Goal: Information Seeking & Learning: Find specific page/section

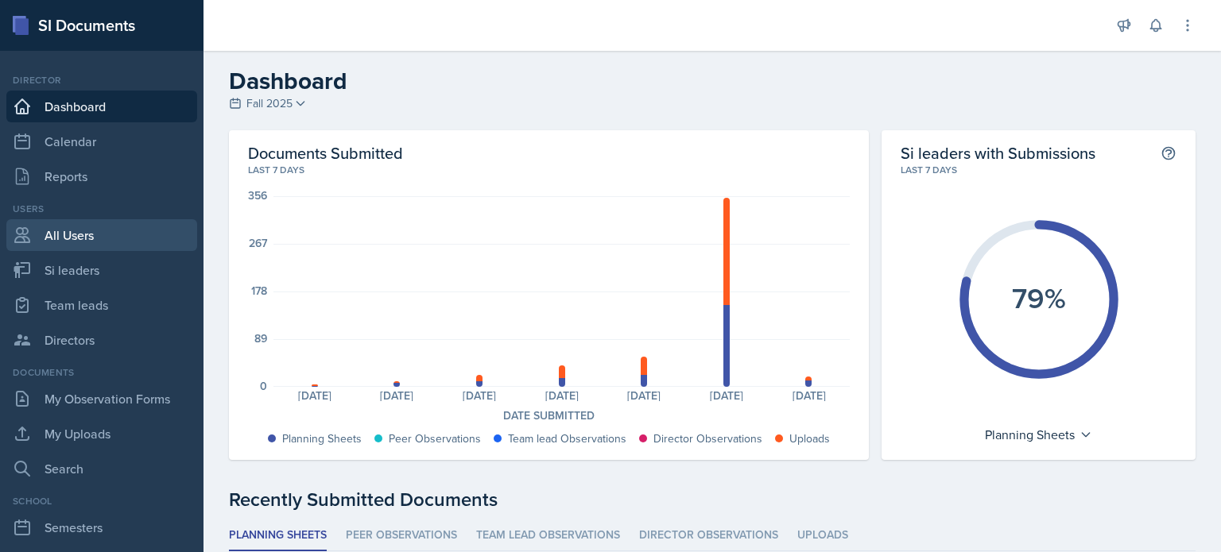
click at [73, 231] on link "All Users" at bounding box center [101, 235] width 191 height 32
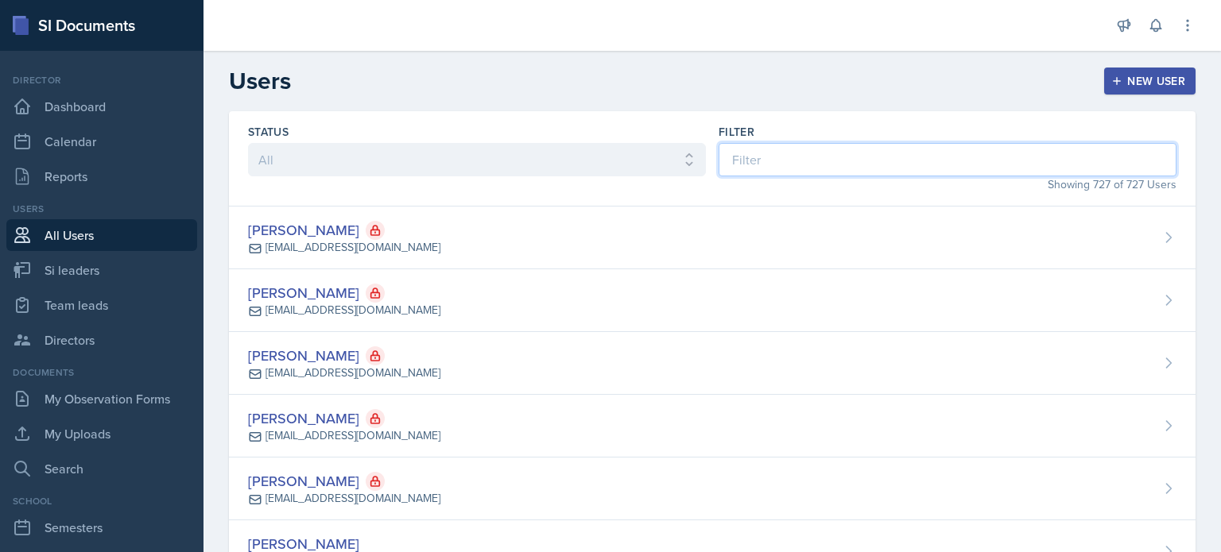
click at [862, 149] on input at bounding box center [947, 159] width 458 height 33
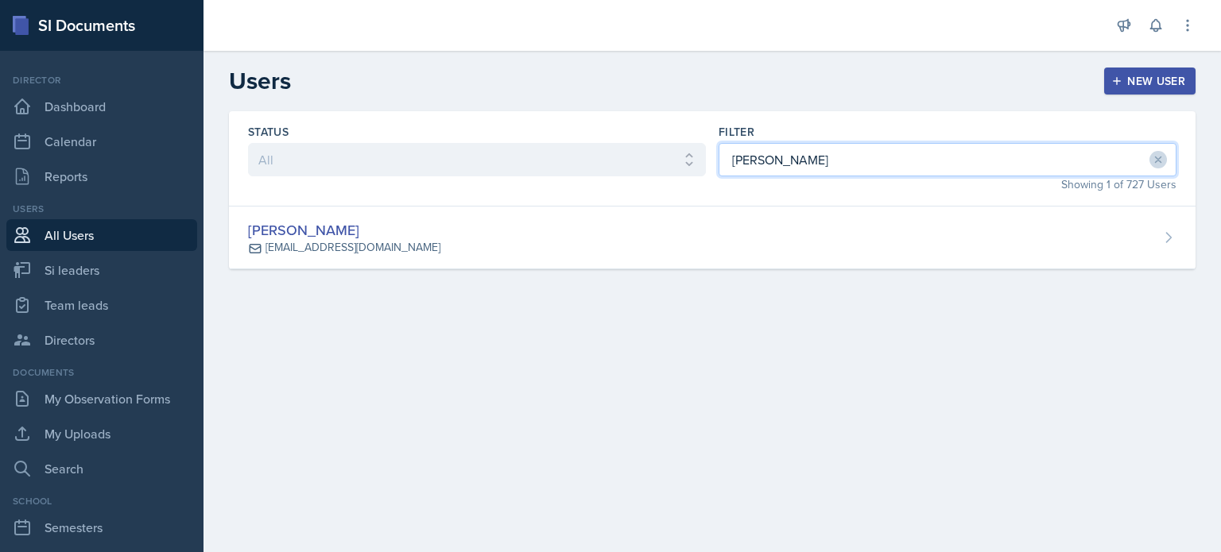
type input "[PERSON_NAME]"
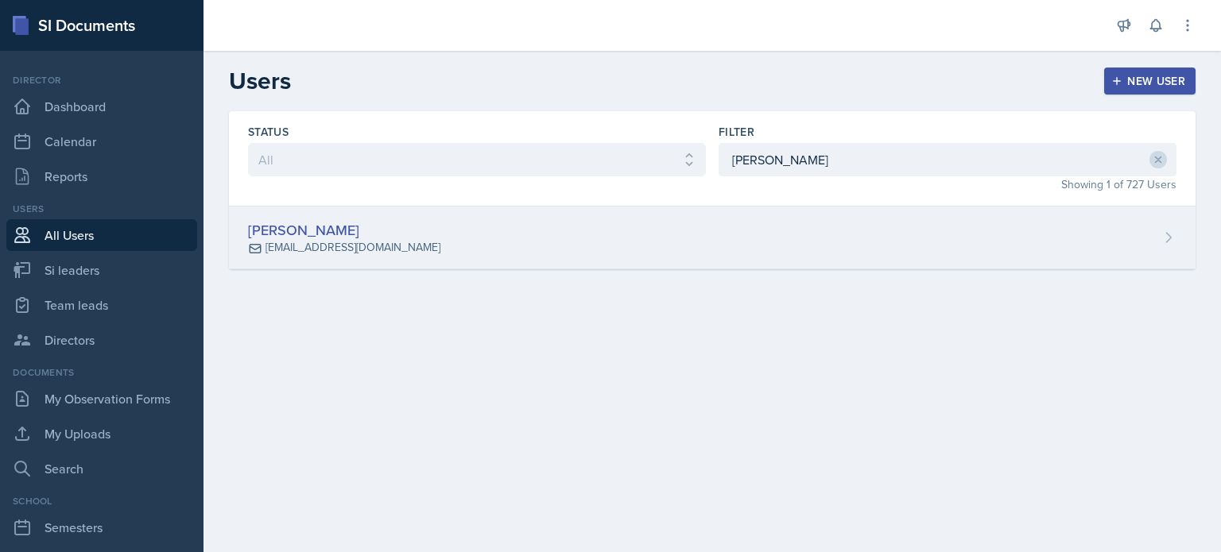
click at [870, 222] on div "[PERSON_NAME] [EMAIL_ADDRESS][DOMAIN_NAME]" at bounding box center [712, 238] width 966 height 63
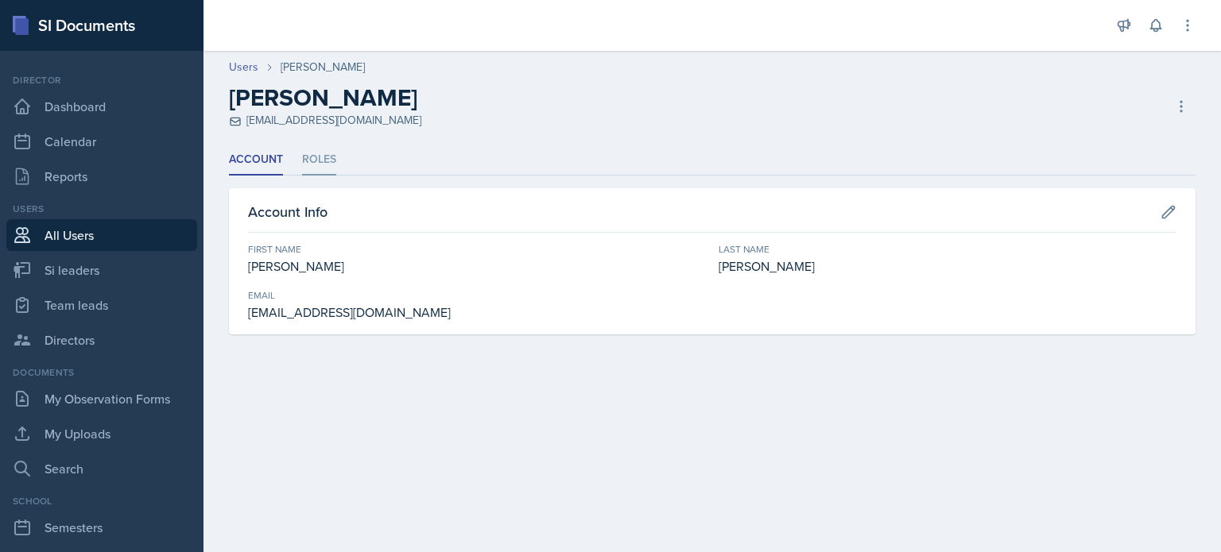
click at [319, 159] on li "Roles" at bounding box center [319, 160] width 34 height 31
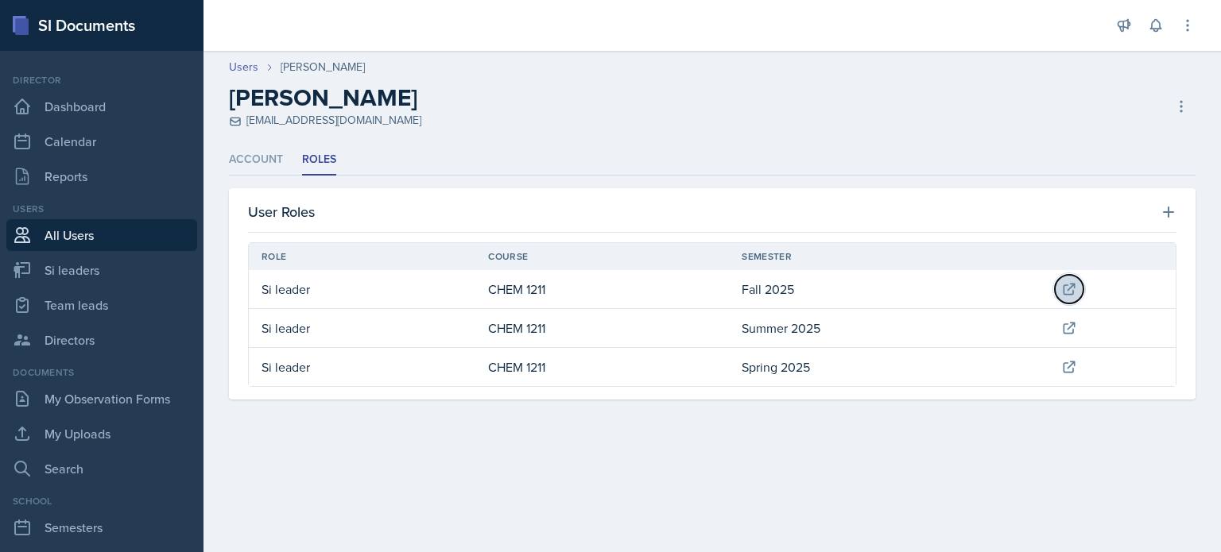
click at [1070, 284] on icon at bounding box center [1069, 289] width 16 height 16
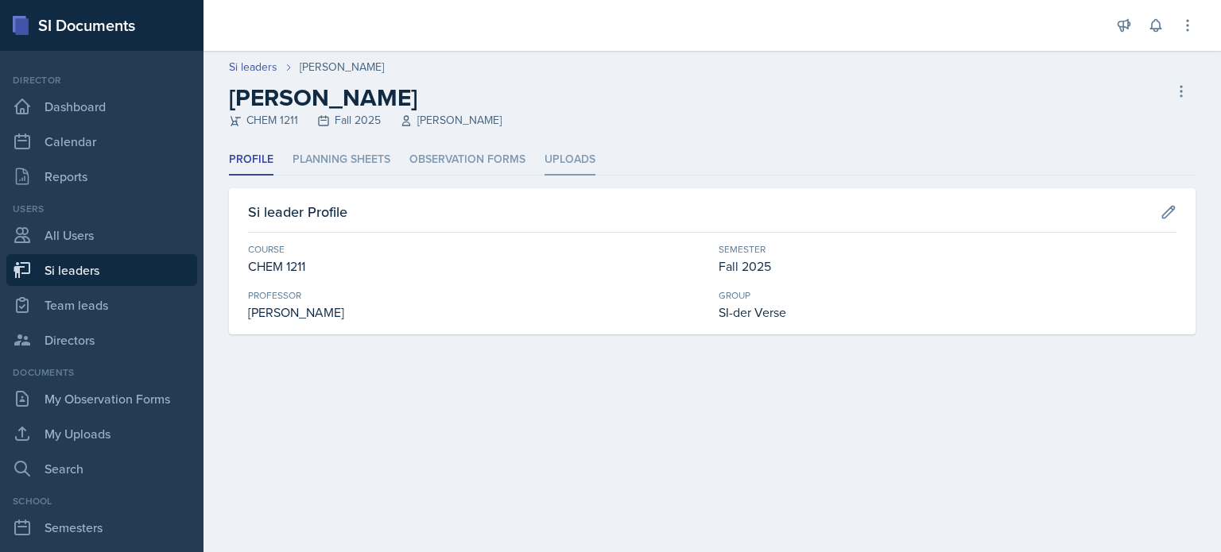
click at [577, 158] on li "Uploads" at bounding box center [569, 160] width 51 height 31
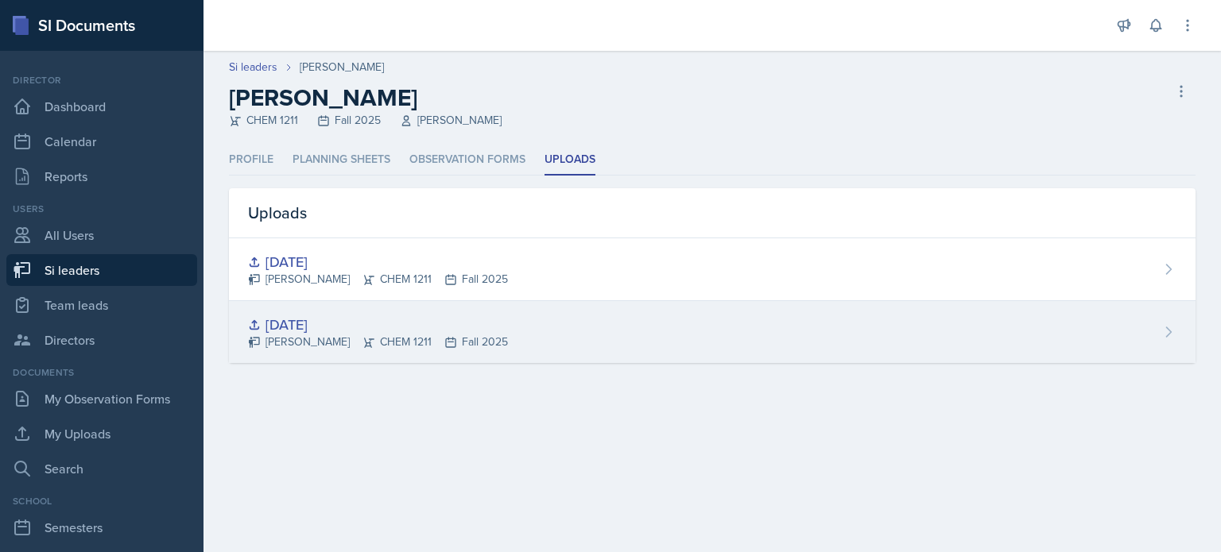
click at [289, 334] on div "[PERSON_NAME] CHEM 1211 Fall 2025" at bounding box center [378, 342] width 260 height 17
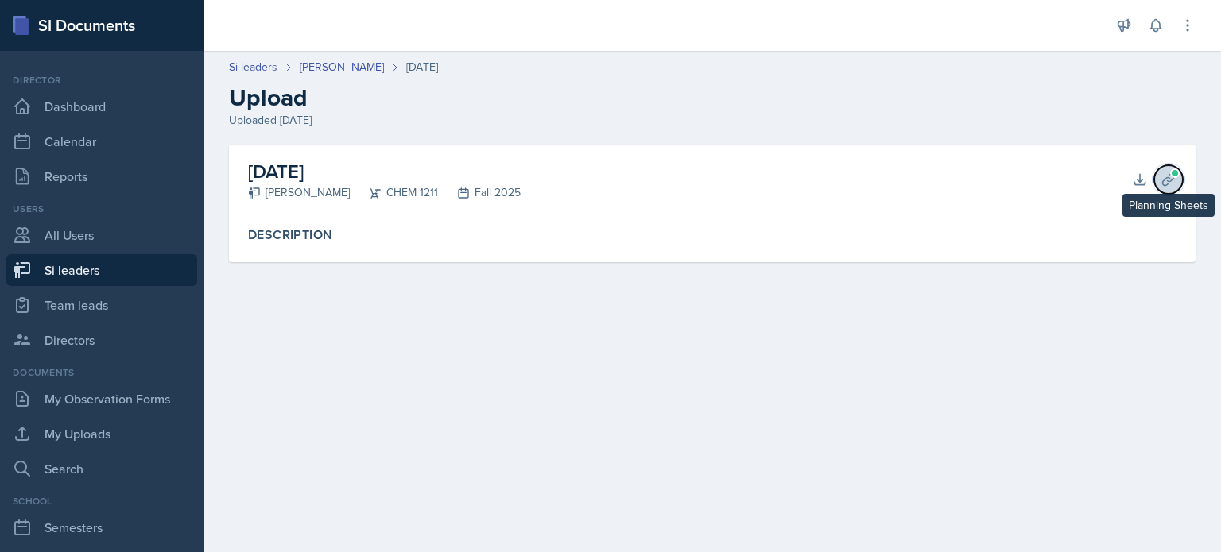
click at [1163, 173] on icon at bounding box center [1168, 180] width 16 height 16
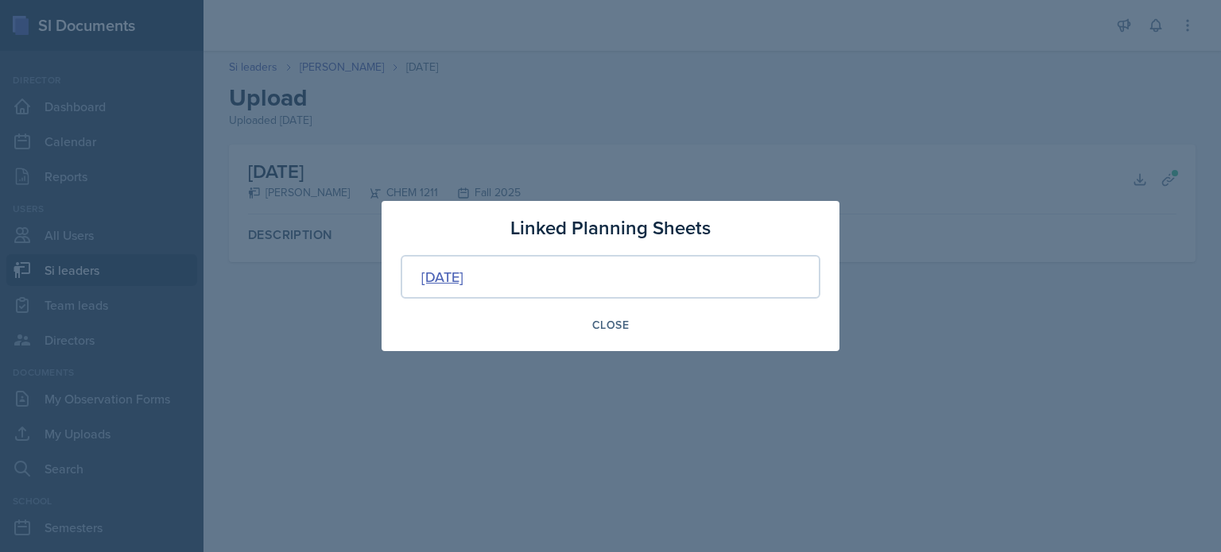
click at [463, 277] on div "[DATE]" at bounding box center [442, 276] width 42 height 21
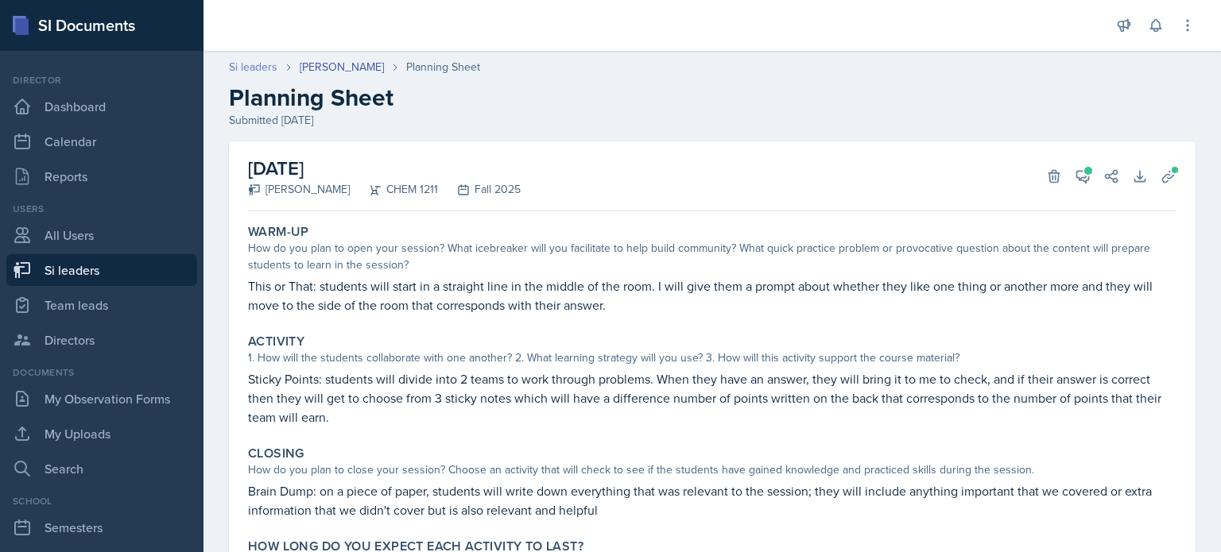
click at [250, 65] on link "Si leaders" at bounding box center [253, 67] width 48 height 17
select select "2bed604d-1099-4043-b1bc-2365e8740244"
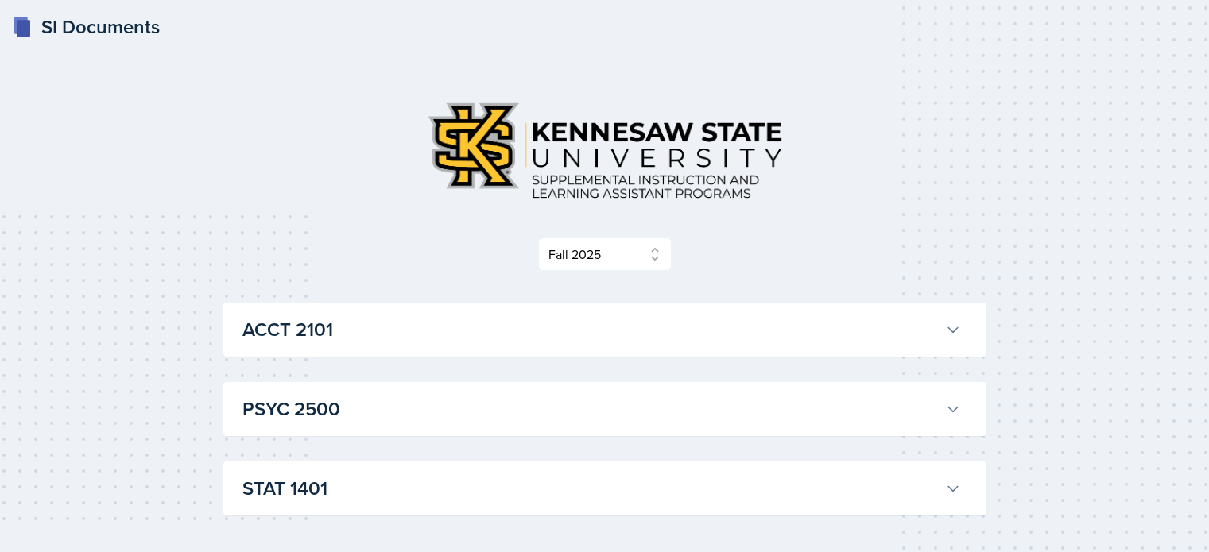
select select "2bed604d-1099-4043-b1bc-2365e8740244"
